Goal: Information Seeking & Learning: Learn about a topic

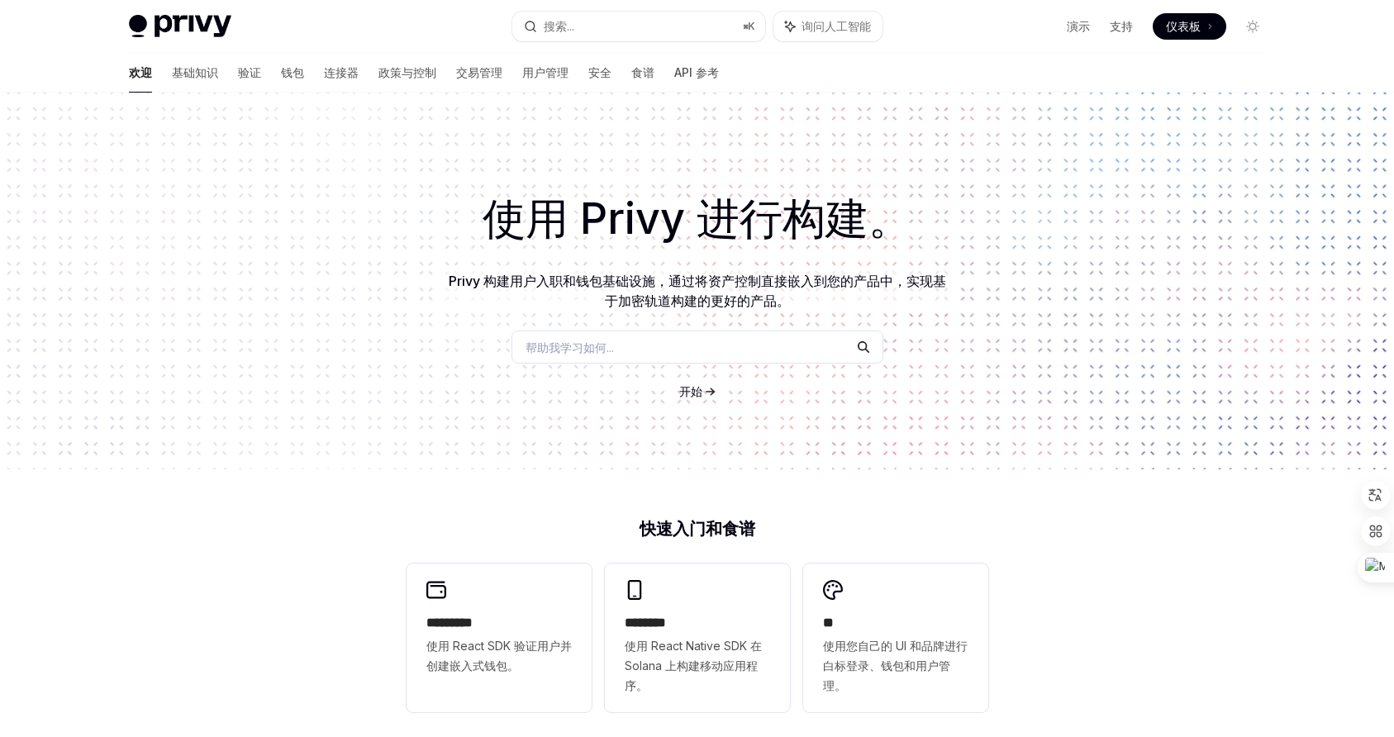
click at [555, 281] on font "Privy 构建用户入职和钱包基础设施，通过将资产控制直接嵌入到您的产品中，实现基于加密轨道构建的更好的产品。" at bounding box center [698, 291] width 498 height 36
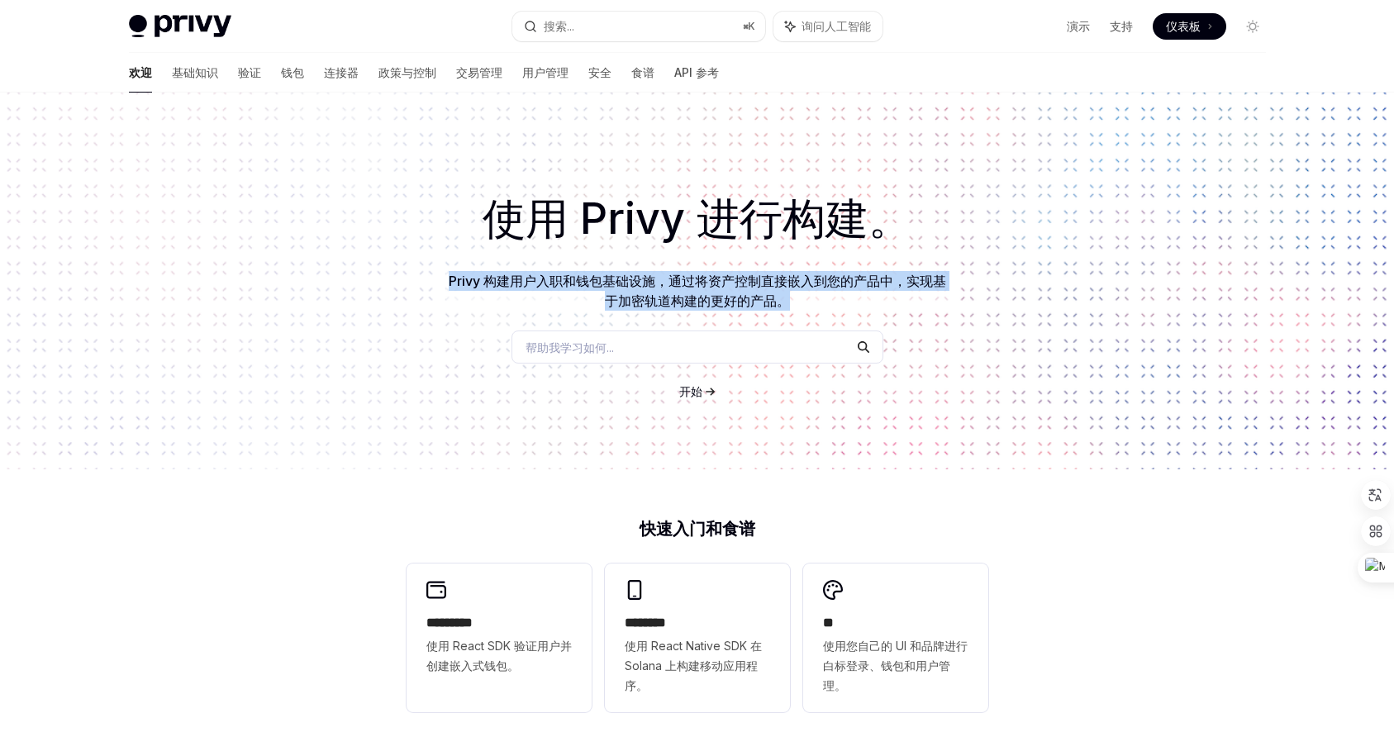
click at [555, 281] on font "Privy 构建用户入职和钱包基础设施，通过将资产控制直接嵌入到您的产品中，实现基于加密轨道构建的更好的产品。" at bounding box center [698, 291] width 498 height 36
click at [523, 282] on font "Privy 构建用户入职和钱包基础设施，通过将资产控制直接嵌入到您的产品中，实现基于加密轨道构建的更好的产品。" at bounding box center [698, 291] width 498 height 36
copy font "Privy 构建用户入职和钱包基础设施，通过将资产控制直接嵌入到您的产品中，实现基于加密轨道构建的更好的产品。"
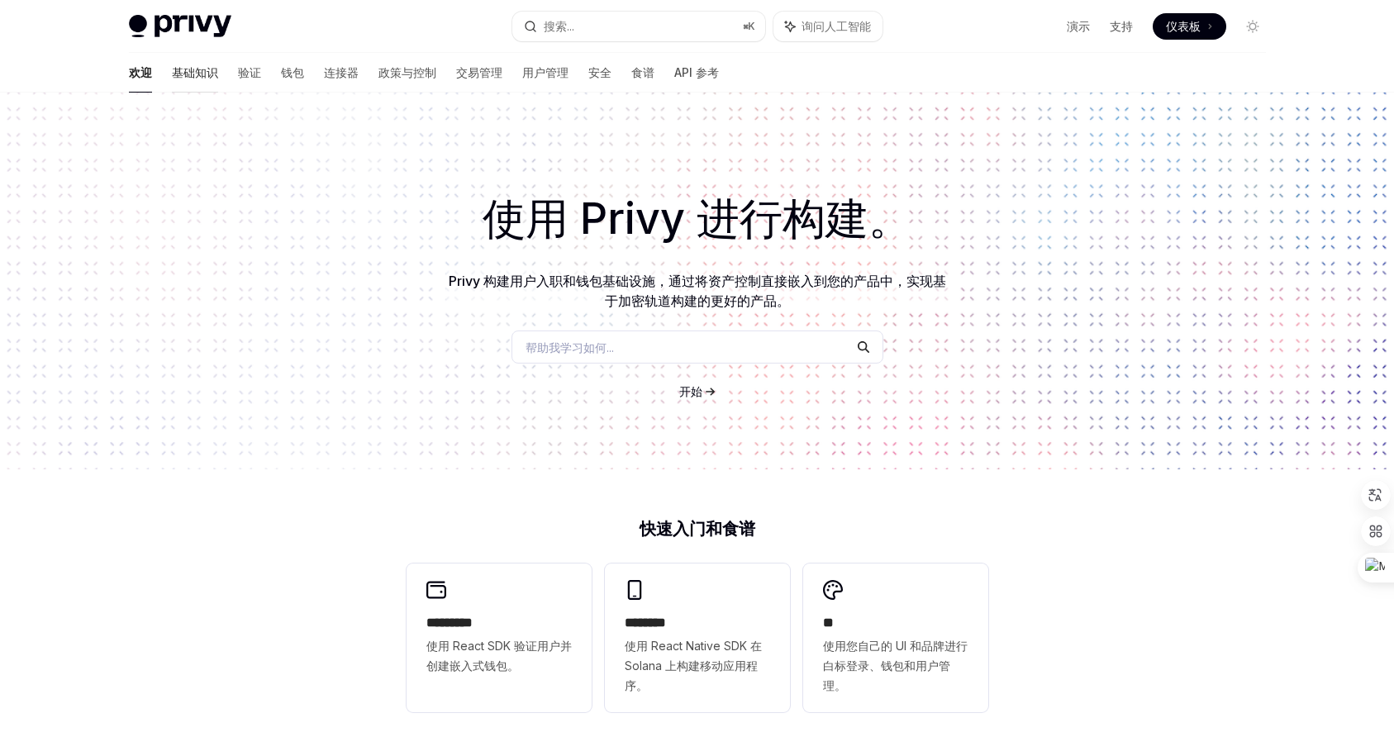
click at [172, 73] on font "基础知识" at bounding box center [195, 72] width 46 height 14
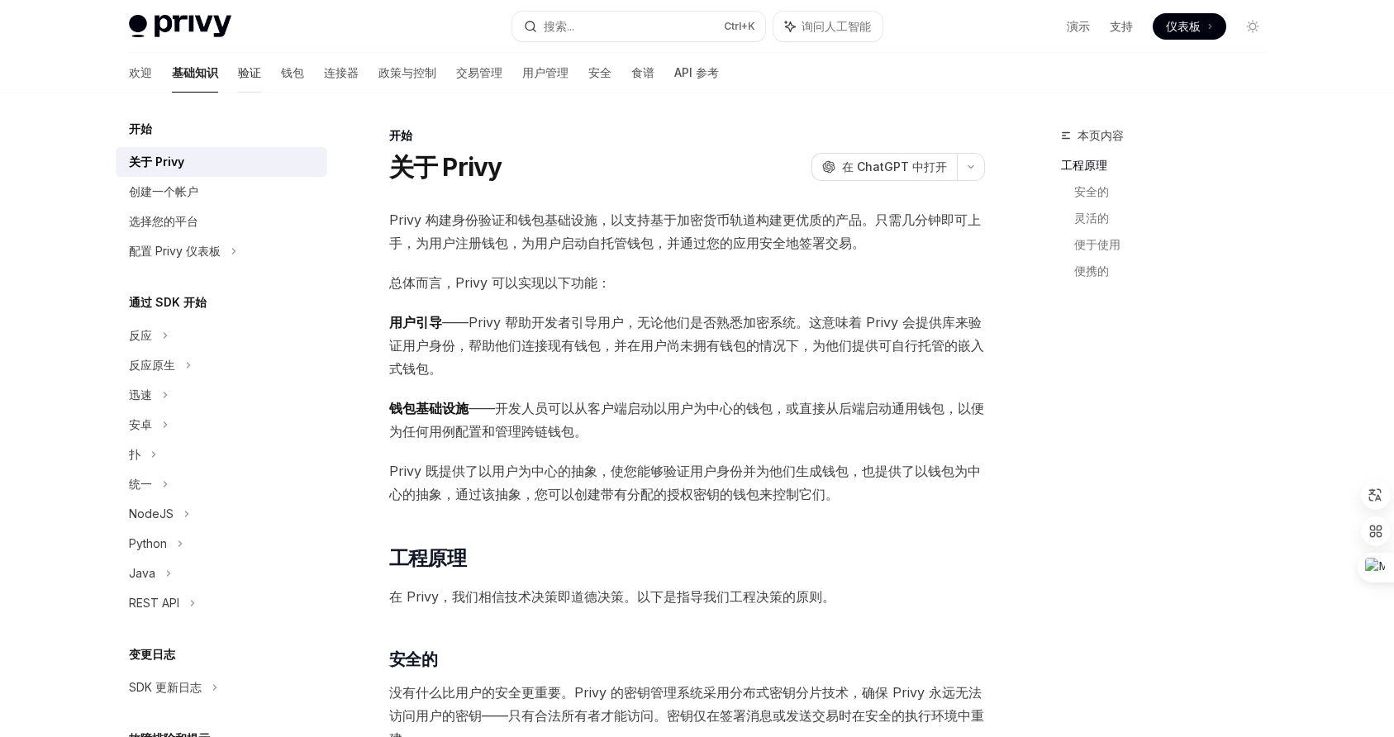
click at [238, 70] on font "验证" at bounding box center [249, 72] width 23 height 14
type textarea "*"
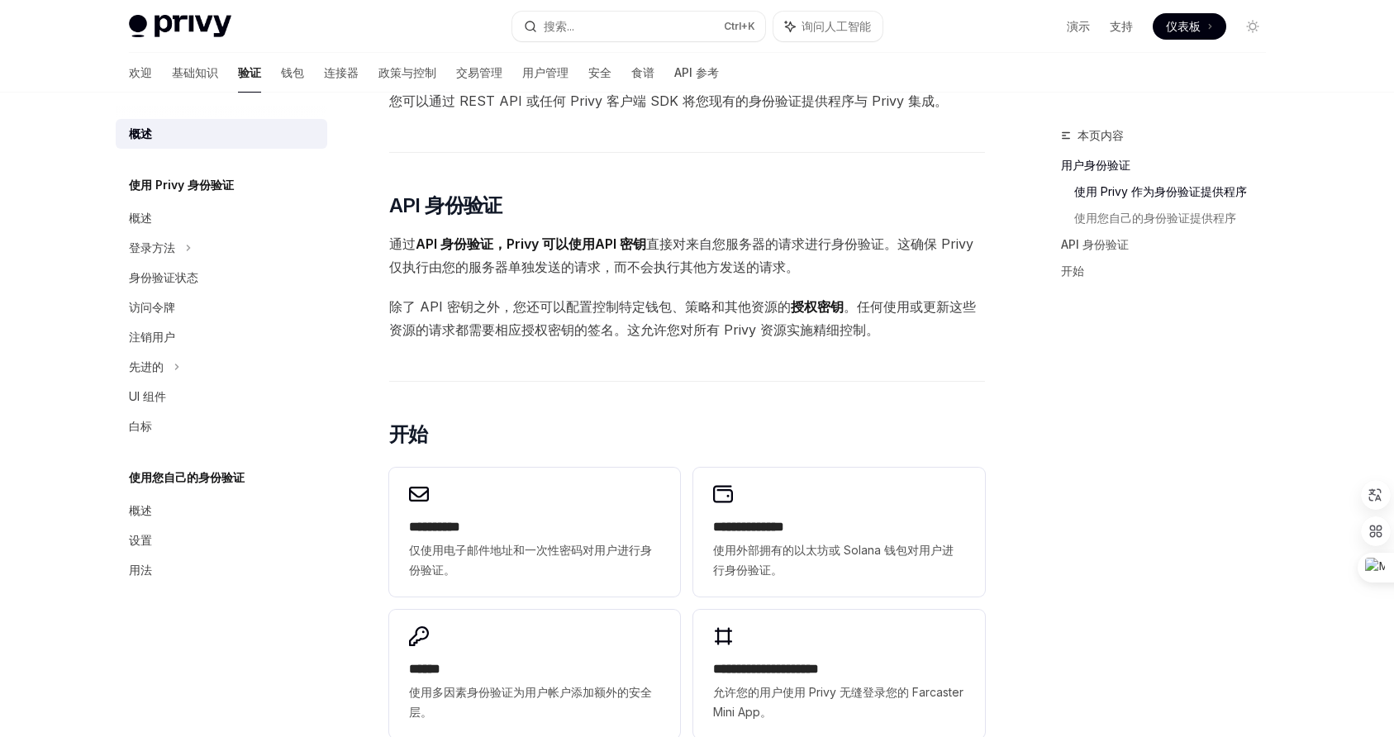
scroll to position [587, 0]
